Goal: Find specific page/section: Find specific page/section

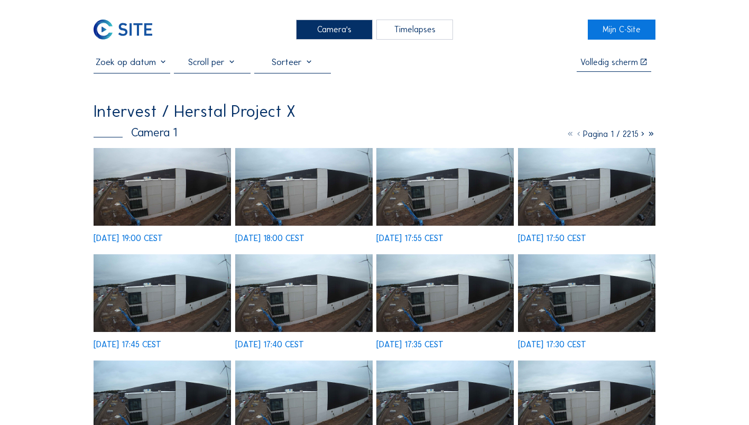
click at [188, 199] on img at bounding box center [162, 187] width 137 height 78
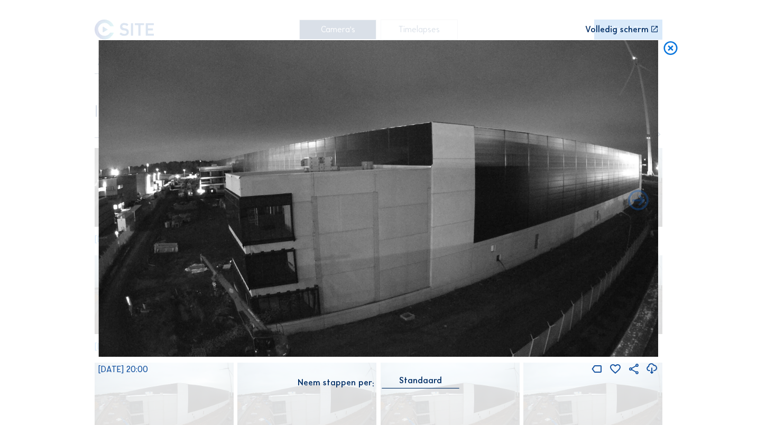
click at [674, 51] on icon at bounding box center [670, 48] width 16 height 17
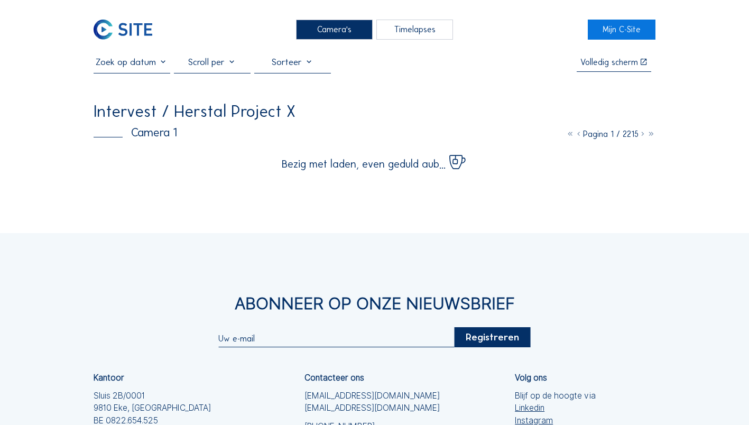
click at [358, 31] on div "Camera's" at bounding box center [334, 30] width 77 height 20
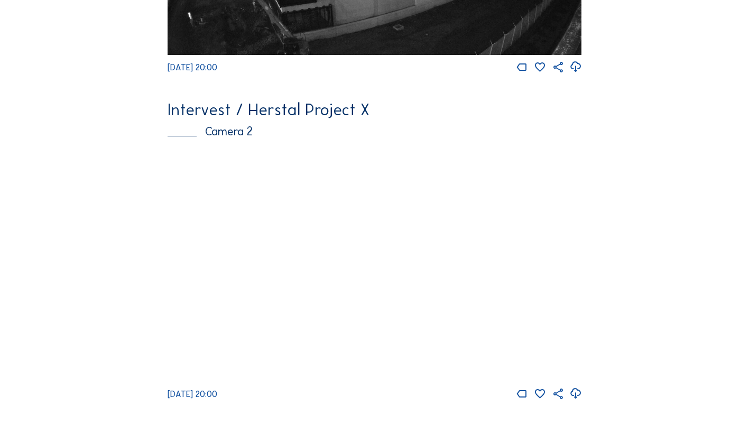
scroll to position [317, 0]
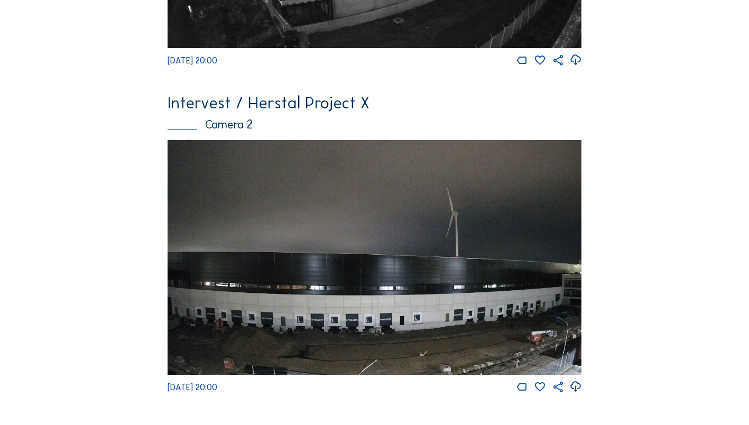
click at [277, 260] on img at bounding box center [375, 257] width 414 height 234
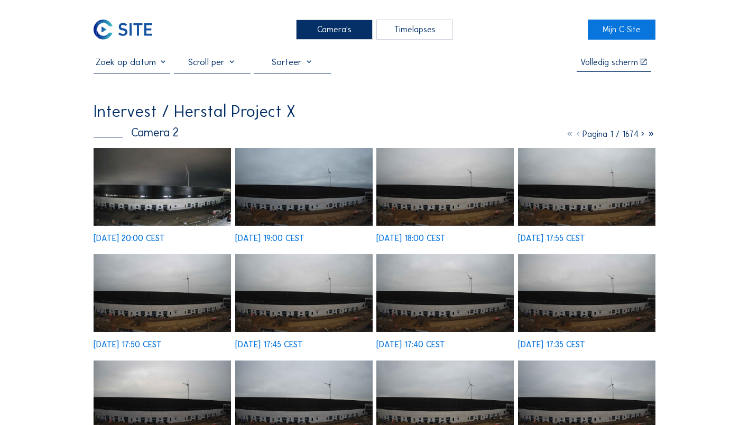
click at [136, 186] on img at bounding box center [162, 187] width 137 height 78
